Goal: Information Seeking & Learning: Check status

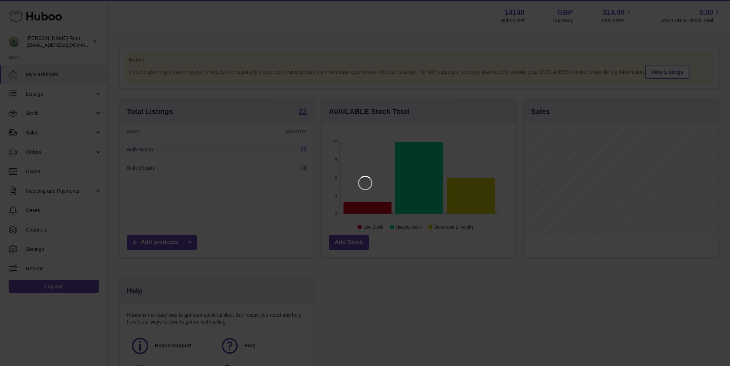
scroll to position [112, 196]
click at [717, 9] on icon "Close" at bounding box center [716, 6] width 9 height 9
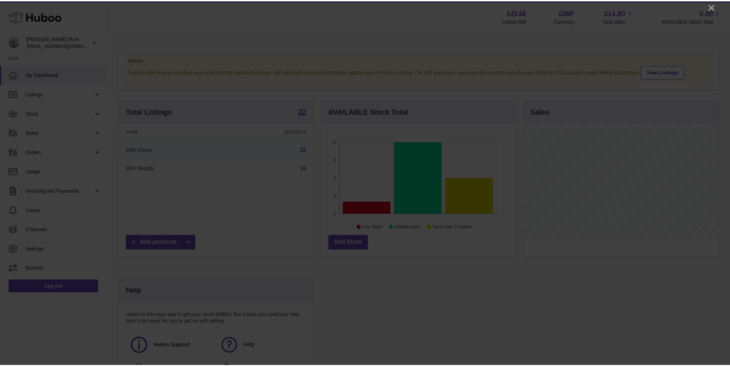
scroll to position [358931, 358848]
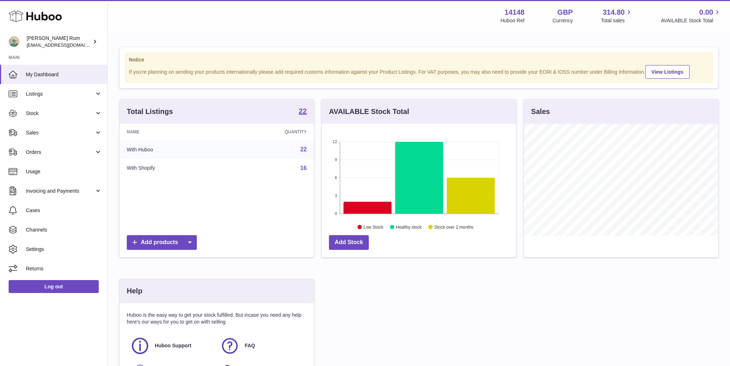
click at [449, 280] on div "Total Listings 22 Name Quantity With Huboo 22 With Shopify 16 Add products AVAI…" at bounding box center [419, 250] width 606 height 302
click at [32, 109] on link "Stock" at bounding box center [53, 112] width 107 height 19
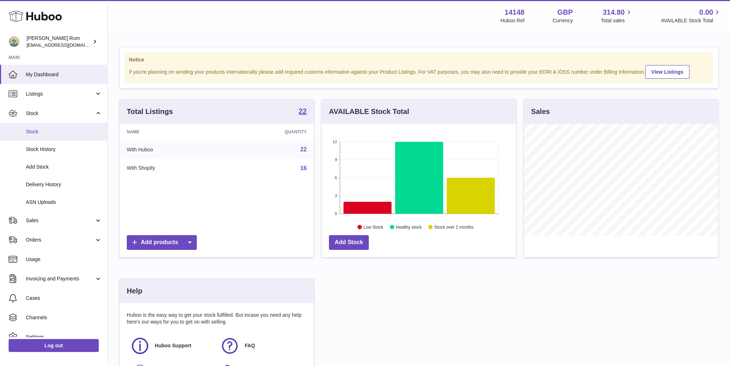
click at [41, 137] on link "Stock" at bounding box center [53, 132] width 107 height 18
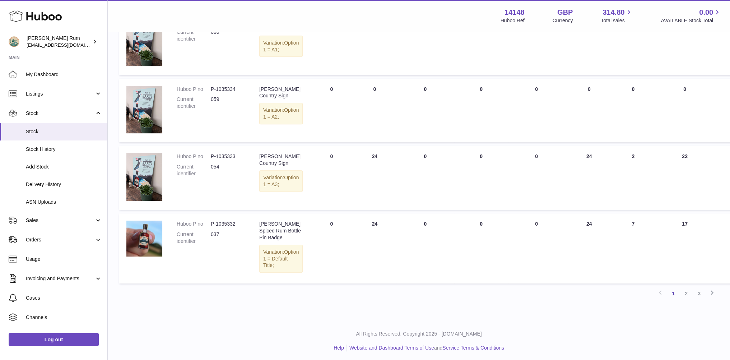
scroll to position [429, 0]
click at [689, 287] on link "2" at bounding box center [686, 292] width 13 height 13
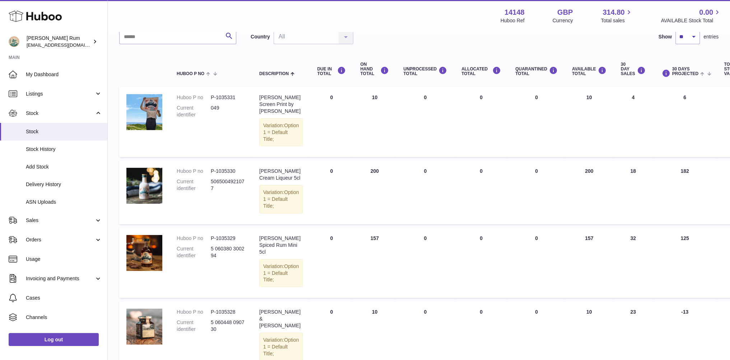
scroll to position [68, 0]
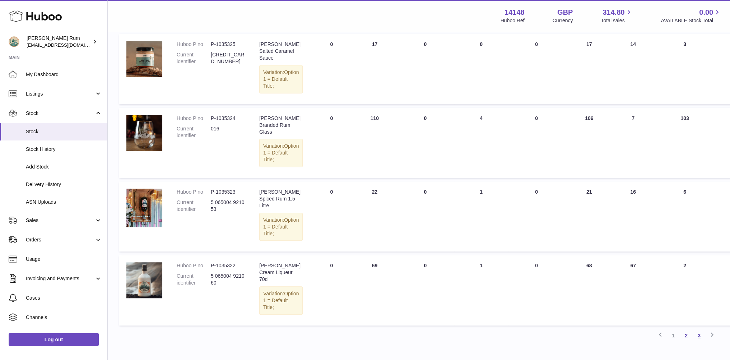
click at [700, 329] on link "3" at bounding box center [699, 335] width 13 height 13
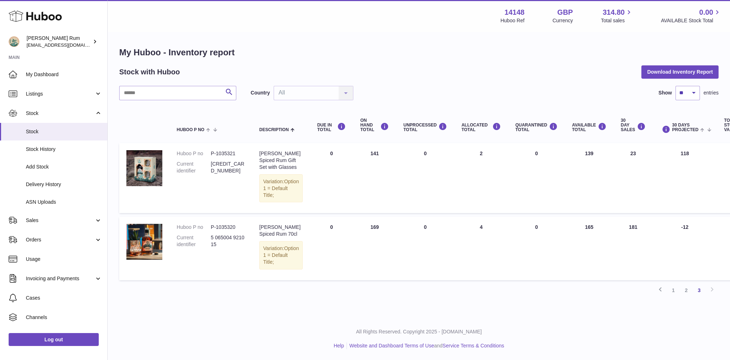
scroll to position [5, 0]
click at [282, 292] on div "My Huboo - Inventory report Stock with Huboo Download Inventory Report Search C…" at bounding box center [419, 174] width 622 height 284
click at [57, 74] on span "My Dashboard" at bounding box center [64, 74] width 76 height 7
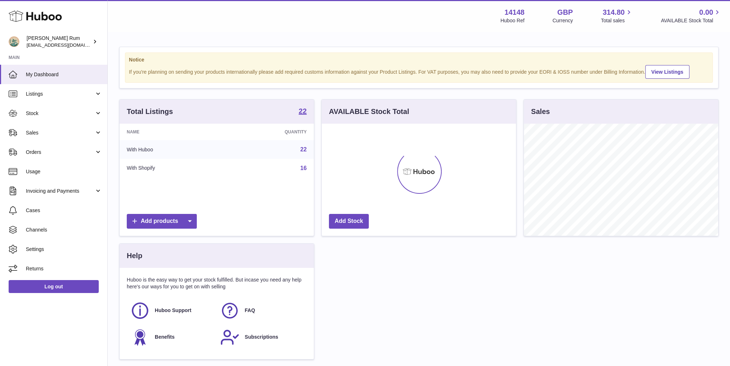
scroll to position [112, 194]
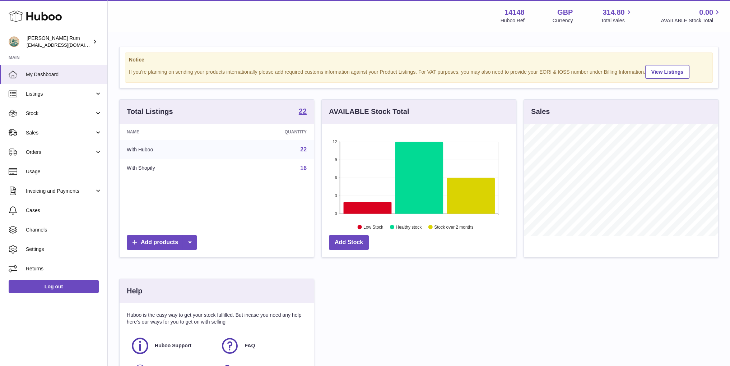
click at [435, 278] on div "Total Listings 22 Name Quantity With Huboo 22 With Shopify 16 Add products AVAI…" at bounding box center [419, 250] width 606 height 302
click at [437, 279] on div "Total Listings 22 Name Quantity With Huboo 22 With Shopify 16 Add products AVAI…" at bounding box center [419, 250] width 606 height 302
click at [44, 120] on link "Stock" at bounding box center [53, 112] width 107 height 19
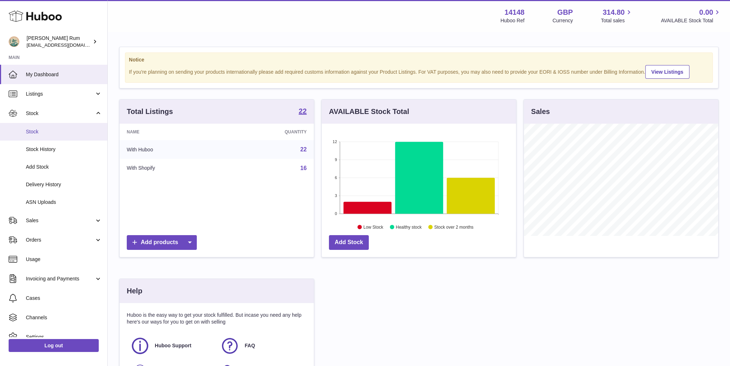
click at [45, 139] on link "Stock" at bounding box center [53, 132] width 107 height 18
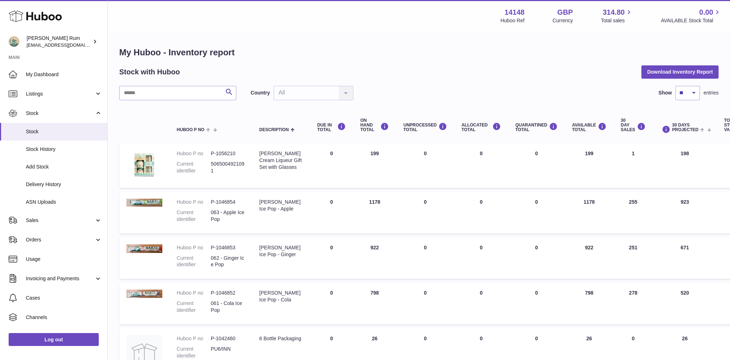
click at [427, 71] on div "Stock with Huboo Download Inventory Report" at bounding box center [418, 71] width 599 height 13
click at [690, 94] on select "** ** ** ***" at bounding box center [687, 93] width 24 height 14
select select "***"
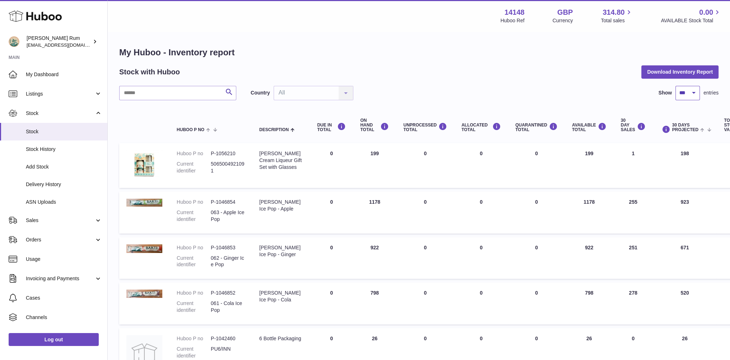
click at [675, 86] on select "** ** ** ***" at bounding box center [687, 93] width 24 height 14
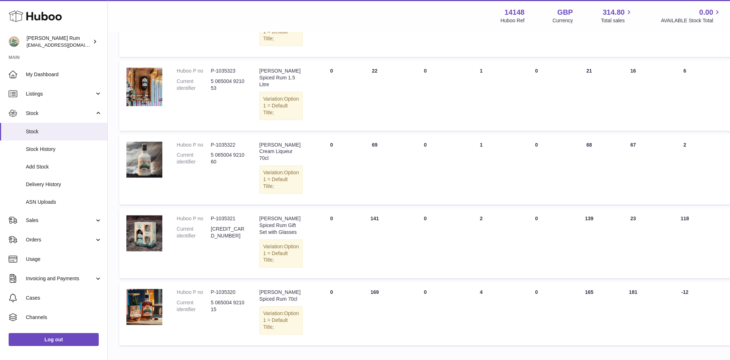
scroll to position [1231, 0]
